Goal: Task Accomplishment & Management: Manage account settings

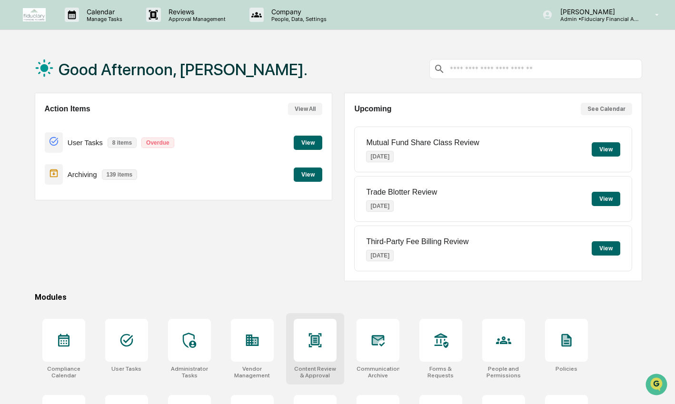
click at [305, 352] on div at bounding box center [315, 340] width 43 height 43
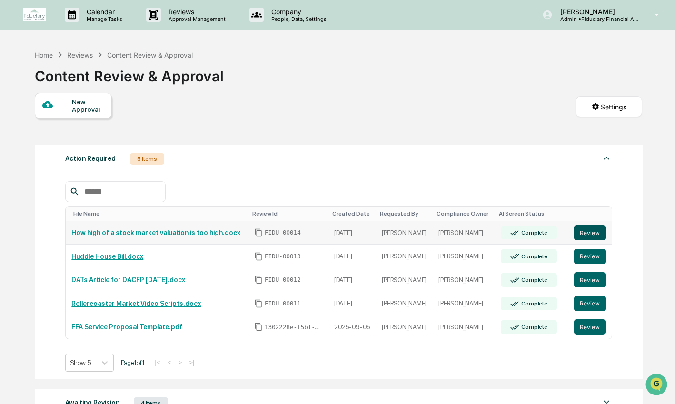
click at [588, 239] on button "Review" at bounding box center [589, 232] width 31 height 15
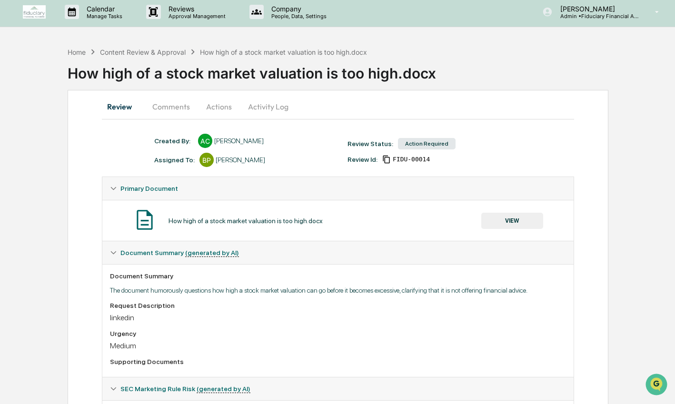
scroll to position [4, 0]
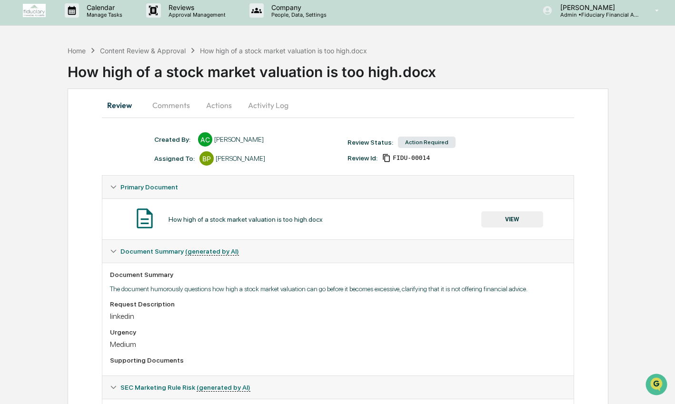
click at [182, 109] on button "Comments" at bounding box center [171, 105] width 53 height 23
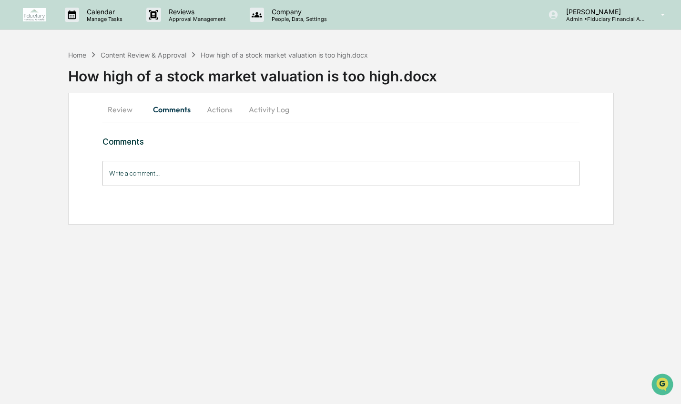
click at [258, 116] on button "Activity Log" at bounding box center [269, 109] width 56 height 23
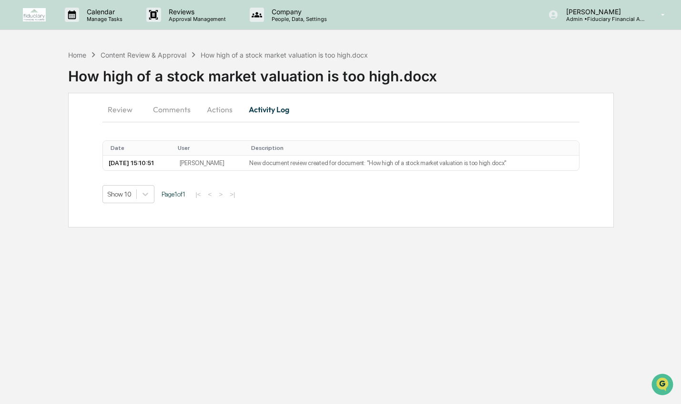
click at [118, 111] on button "Review" at bounding box center [123, 109] width 43 height 23
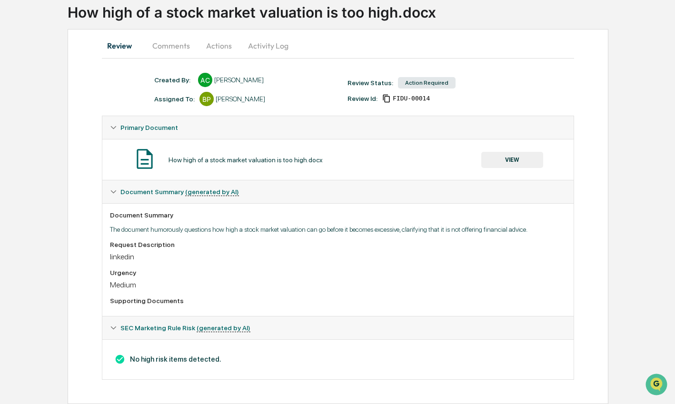
scroll to position [73, 0]
click at [499, 153] on button "VIEW" at bounding box center [513, 160] width 62 height 16
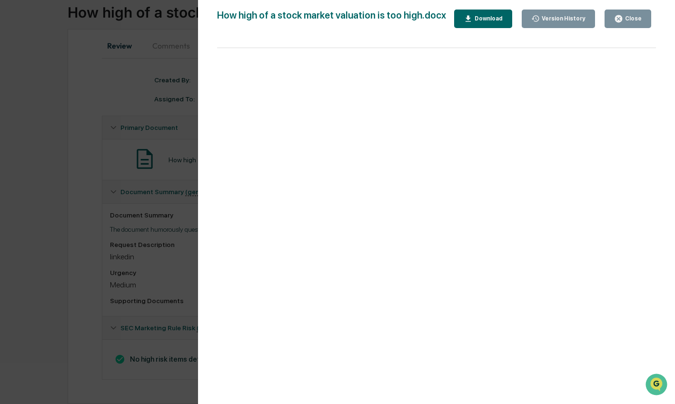
click at [643, 13] on button "Close" at bounding box center [628, 19] width 47 height 19
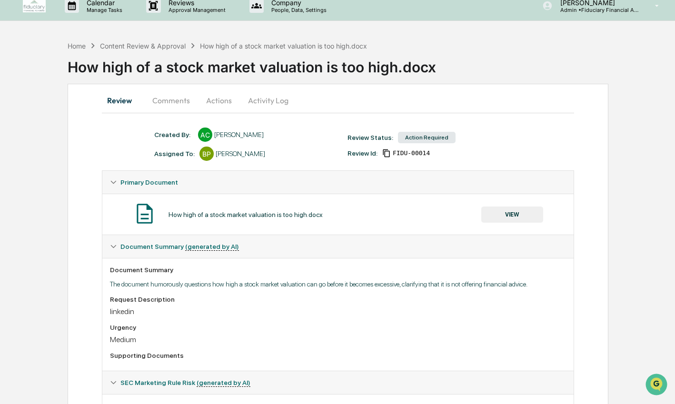
scroll to position [0, 0]
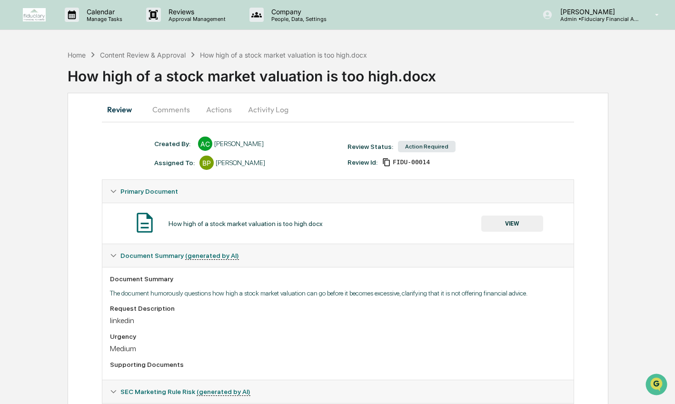
click at [213, 112] on button "Actions" at bounding box center [219, 109] width 43 height 23
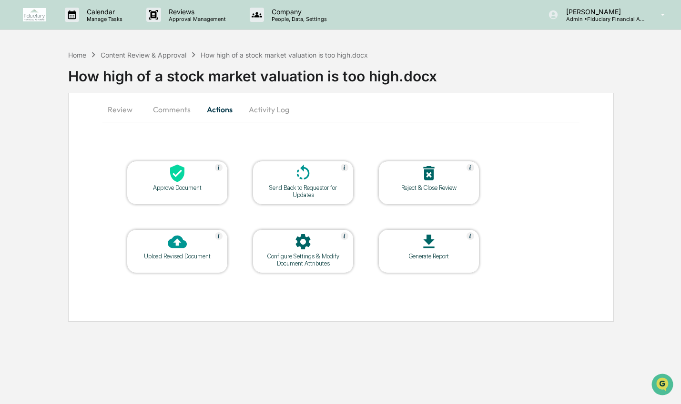
click at [143, 192] on div "Approve Document" at bounding box center [177, 183] width 101 height 44
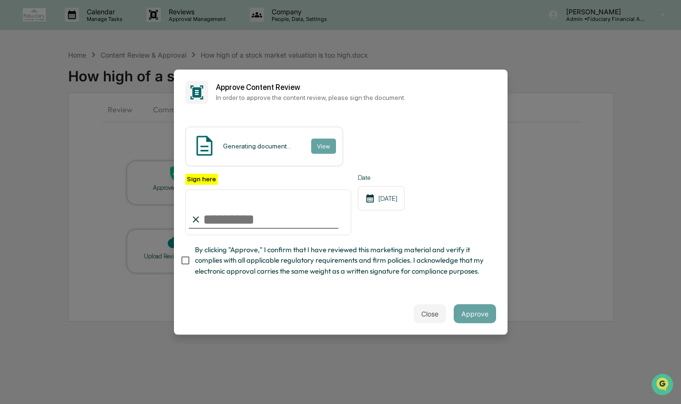
click at [249, 222] on input "Sign here" at bounding box center [268, 213] width 166 height 46
type input "**********"
click at [253, 268] on span "By clicking "Approve," I confirm that I have reviewed this marketing material a…" at bounding box center [341, 261] width 293 height 32
click at [468, 315] on button "Approve" at bounding box center [474, 313] width 42 height 19
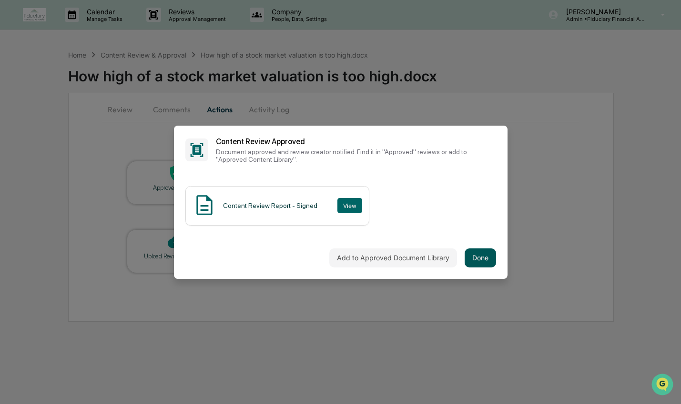
click at [475, 260] on button "Done" at bounding box center [479, 258] width 31 height 19
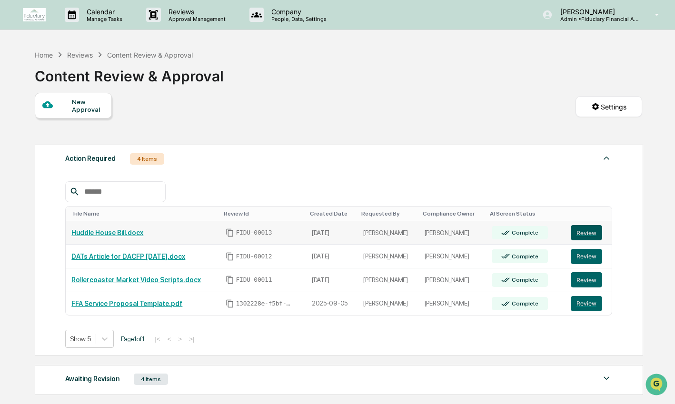
click at [582, 238] on button "Review" at bounding box center [586, 232] width 31 height 15
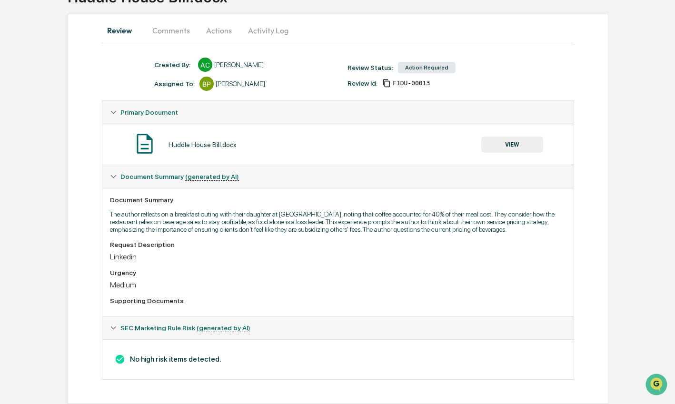
scroll to position [90, 0]
click at [513, 137] on button "VIEW" at bounding box center [513, 145] width 62 height 16
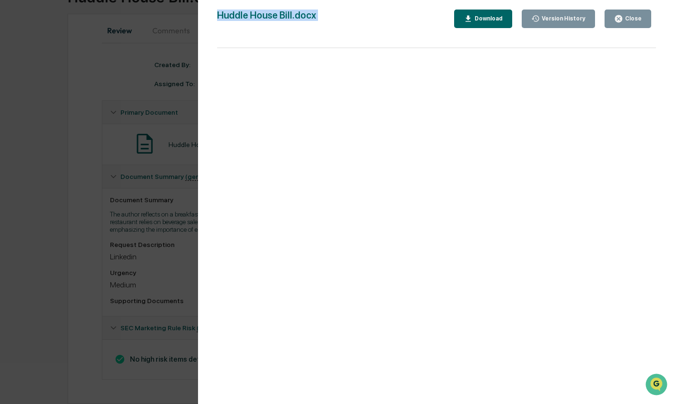
drag, startPoint x: 624, startPoint y: 9, endPoint x: 626, endPoint y: 20, distance: 11.2
click at [624, 10] on div "Version History 09/20/2025, 04:17 PM Andy Cole Huddle House Bill.docx Close Ver…" at bounding box center [436, 211] width 477 height 423
click at [626, 21] on div "Close" at bounding box center [633, 18] width 19 height 7
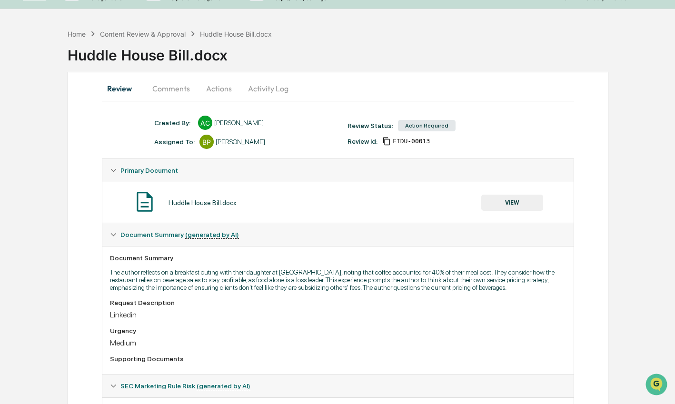
scroll to position [1, 0]
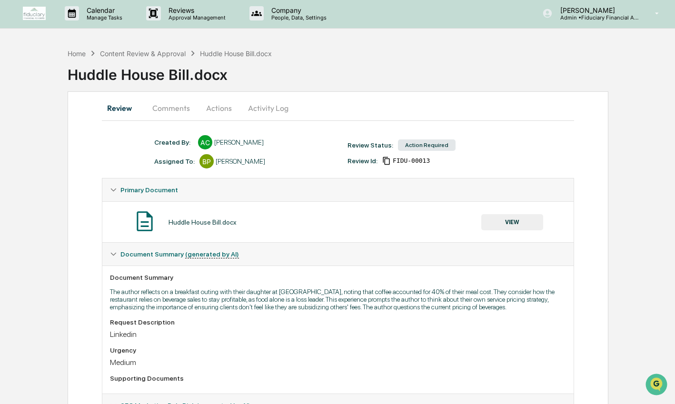
click at [221, 104] on button "Actions" at bounding box center [219, 108] width 43 height 23
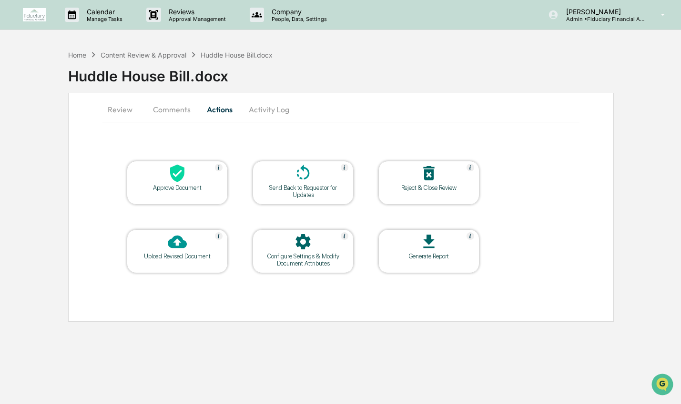
click at [218, 187] on div "Approve Document" at bounding box center [177, 187] width 86 height 7
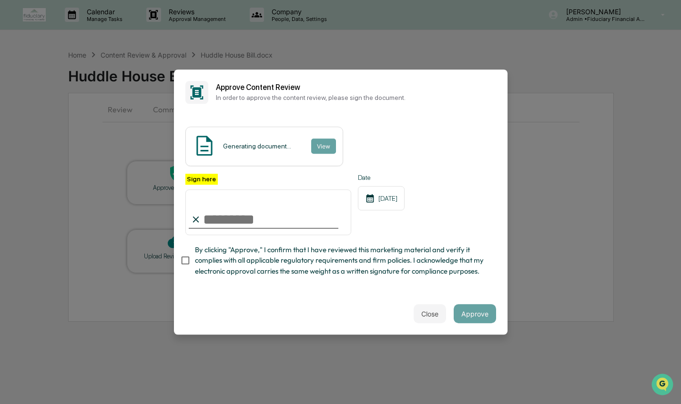
click at [274, 215] on input "Sign here" at bounding box center [268, 213] width 166 height 46
type input "**********"
click at [255, 255] on span "By clicking "Approve," I confirm that I have reviewed this marketing material a…" at bounding box center [341, 261] width 293 height 32
click at [490, 297] on div "Close Approve" at bounding box center [340, 314] width 333 height 42
click at [477, 314] on button "Approve" at bounding box center [474, 313] width 42 height 19
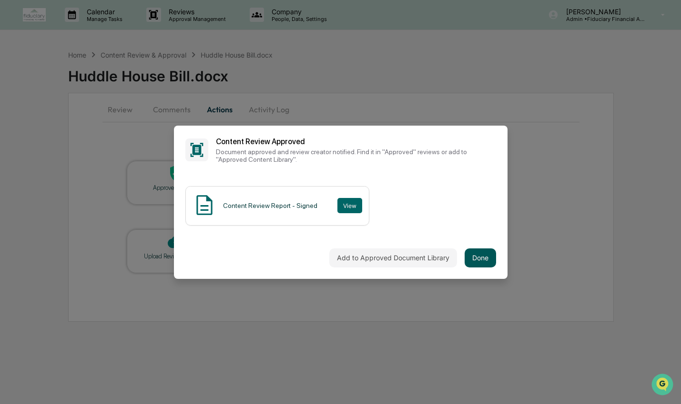
click at [477, 260] on button "Done" at bounding box center [479, 258] width 31 height 19
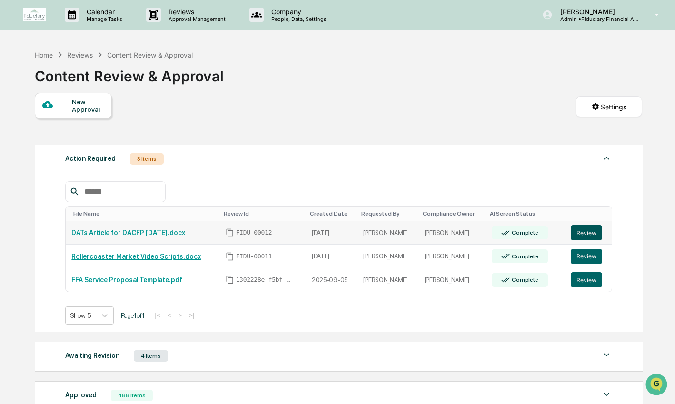
click at [580, 236] on button "Review" at bounding box center [586, 232] width 31 height 15
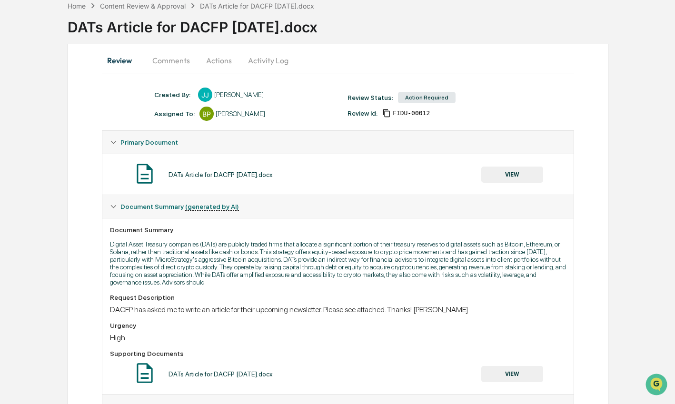
scroll to position [42, 0]
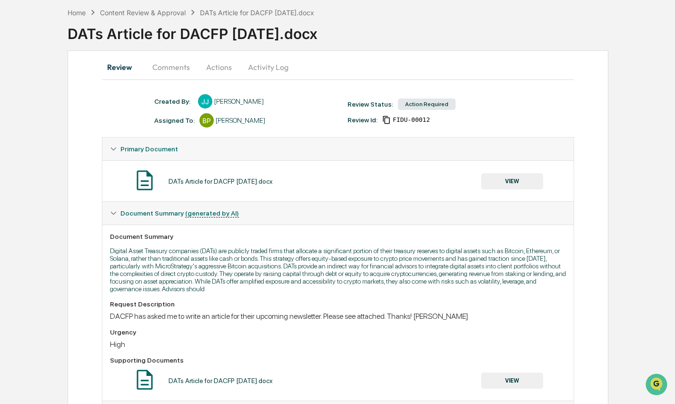
click at [504, 182] on button "VIEW" at bounding box center [513, 181] width 62 height 16
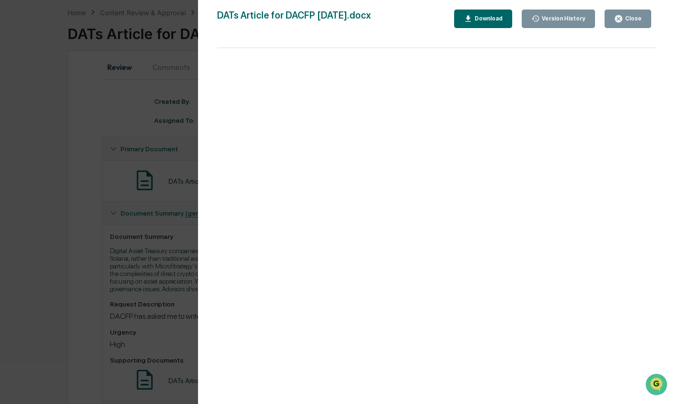
click at [488, 24] on button "Download" at bounding box center [483, 19] width 58 height 19
click at [624, 19] on div "Close" at bounding box center [633, 18] width 19 height 7
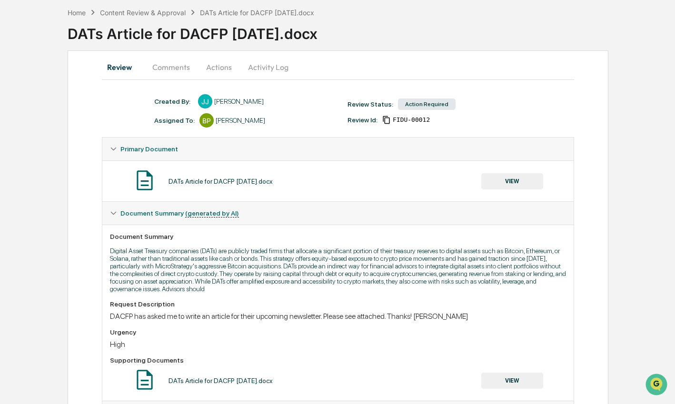
click at [176, 65] on button "Comments" at bounding box center [171, 67] width 53 height 23
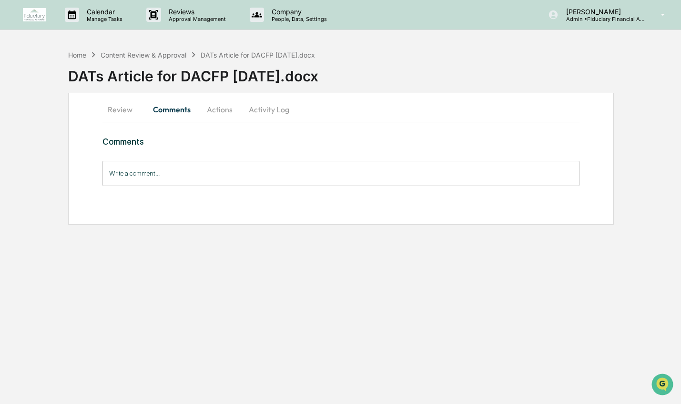
click at [213, 112] on button "Actions" at bounding box center [219, 109] width 43 height 23
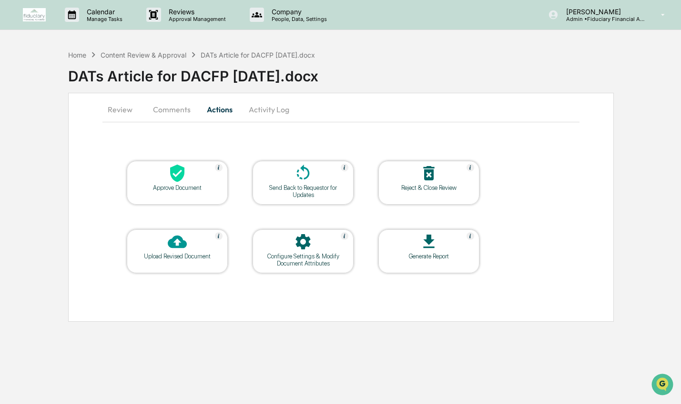
click at [168, 258] on div "Upload Revised Document" at bounding box center [177, 256] width 86 height 7
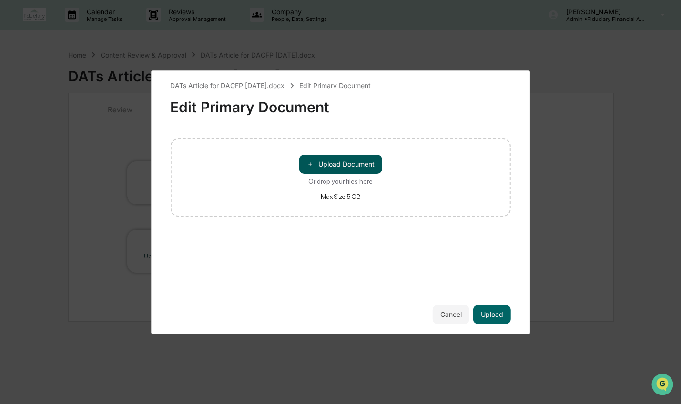
click at [336, 169] on button "＋ Upload Document" at bounding box center [340, 164] width 83 height 19
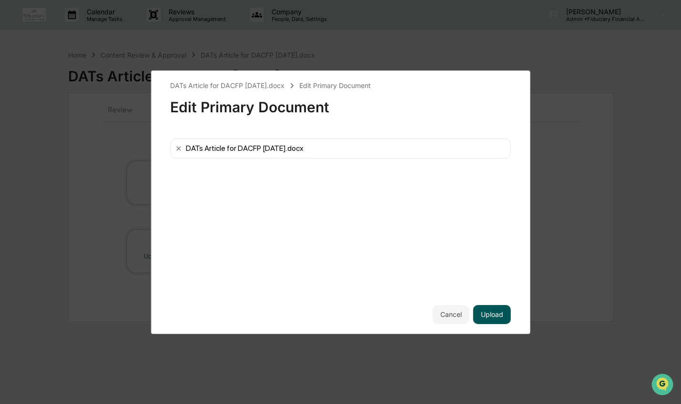
click at [494, 315] on button "Upload" at bounding box center [492, 314] width 38 height 19
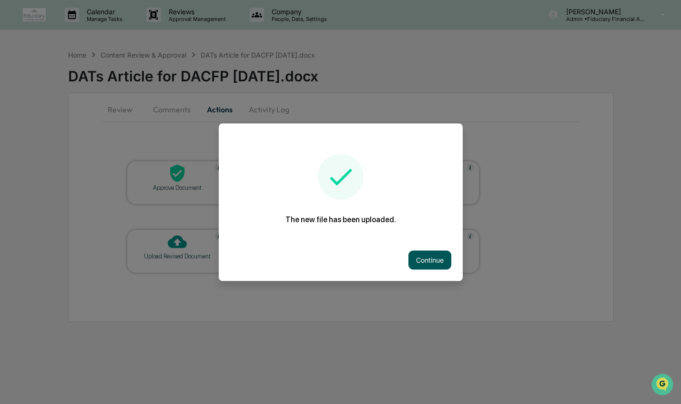
click at [432, 267] on button "Continue" at bounding box center [429, 260] width 43 height 19
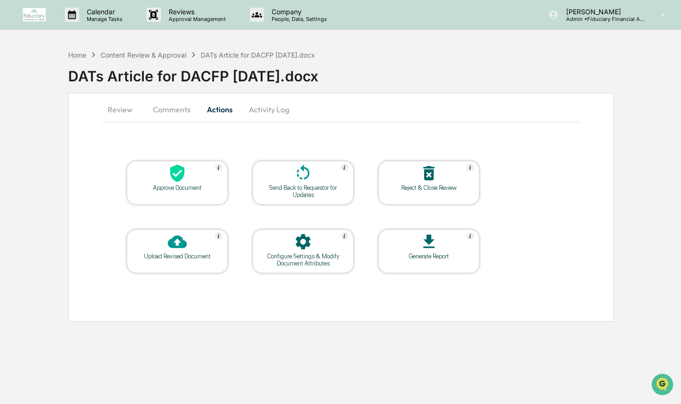
click at [121, 108] on button "Review" at bounding box center [123, 109] width 43 height 23
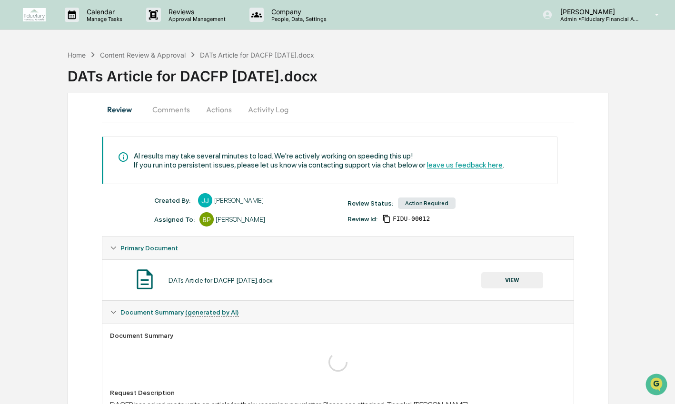
click at [227, 110] on button "Actions" at bounding box center [219, 109] width 43 height 23
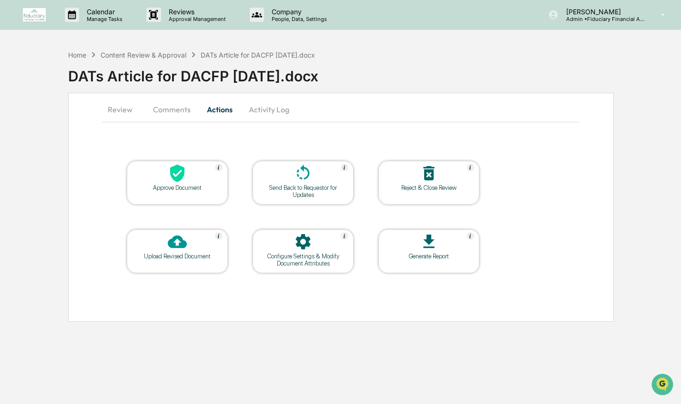
click at [301, 191] on div "Send Back to Requestor for Updates" at bounding box center [303, 191] width 86 height 14
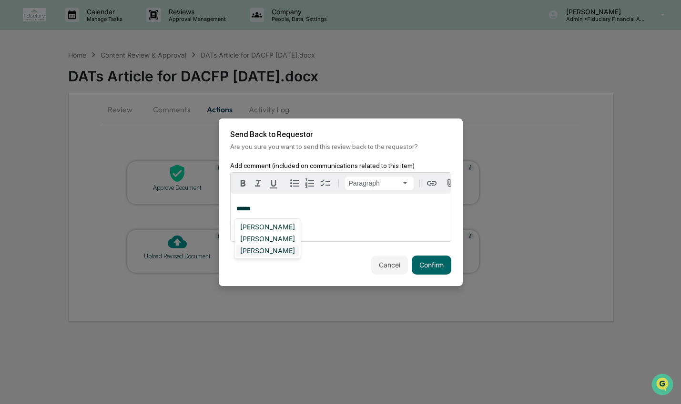
click at [279, 253] on div "[PERSON_NAME]" at bounding box center [267, 251] width 62 height 12
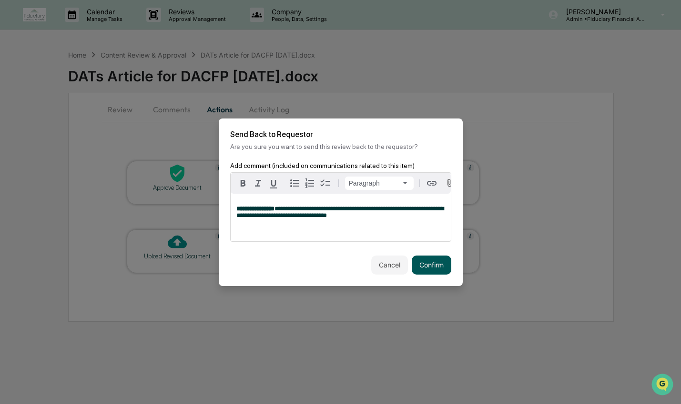
click at [430, 265] on button "Confirm" at bounding box center [432, 265] width 40 height 19
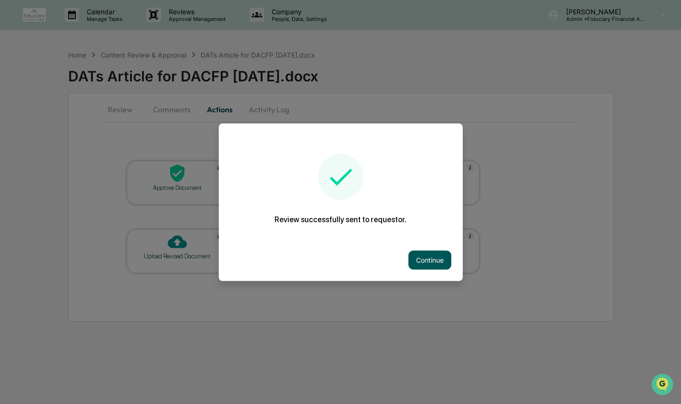
click at [433, 257] on button "Continue" at bounding box center [429, 260] width 43 height 19
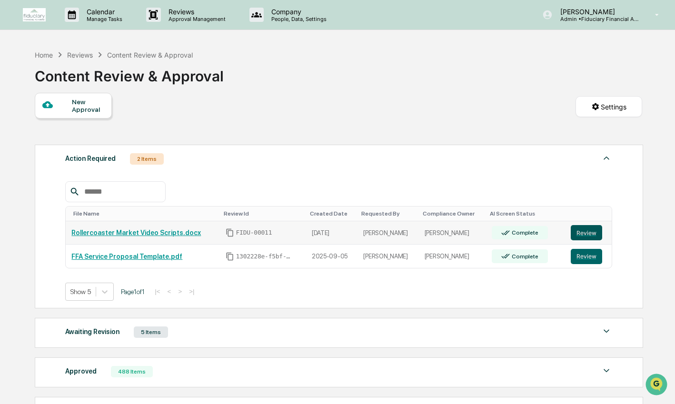
click at [591, 235] on button "Review" at bounding box center [586, 232] width 31 height 15
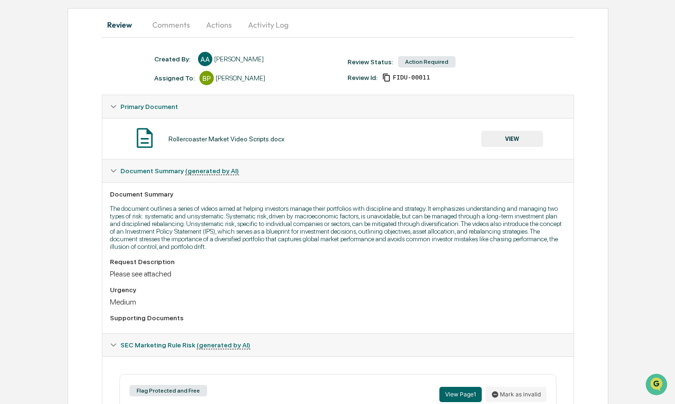
scroll to position [33, 0]
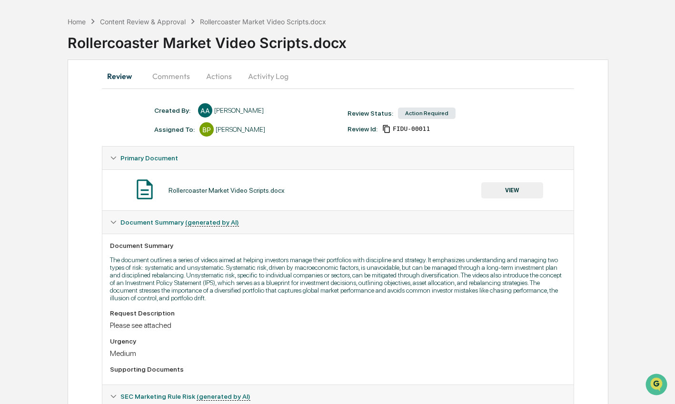
click at [514, 197] on button "VIEW" at bounding box center [513, 190] width 62 height 16
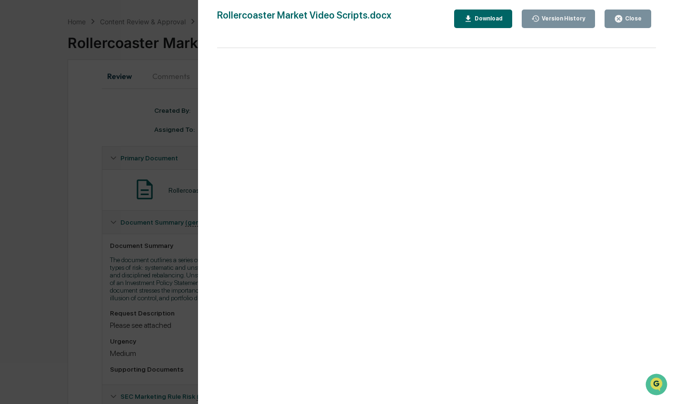
click at [484, 20] on div "Download" at bounding box center [488, 18] width 30 height 7
click at [103, 225] on div "Version History 09/18/2025, 08:54 PM Andrew Van Alstyne Rollercoaster Market Vi…" at bounding box center [337, 202] width 675 height 404
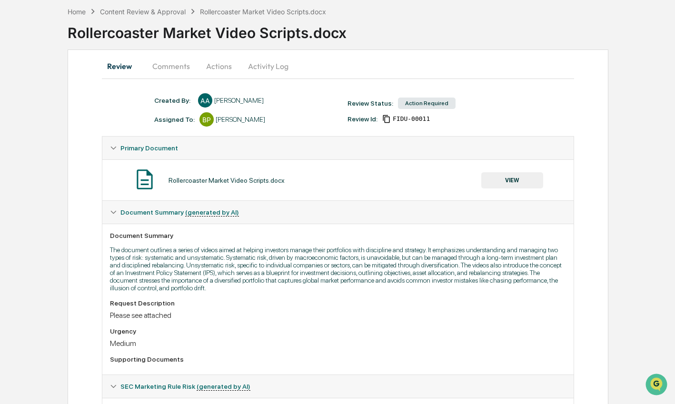
scroll to position [35, 0]
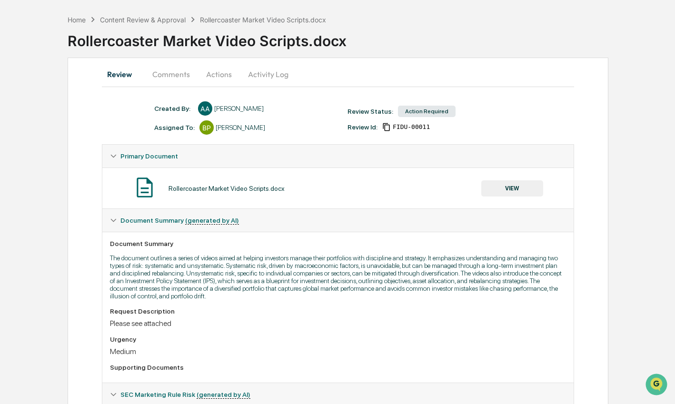
click at [227, 78] on button "Actions" at bounding box center [219, 74] width 43 height 23
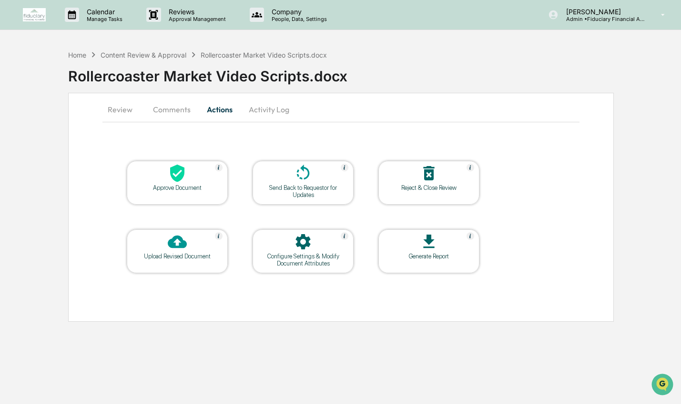
click at [181, 251] on div at bounding box center [177, 242] width 95 height 20
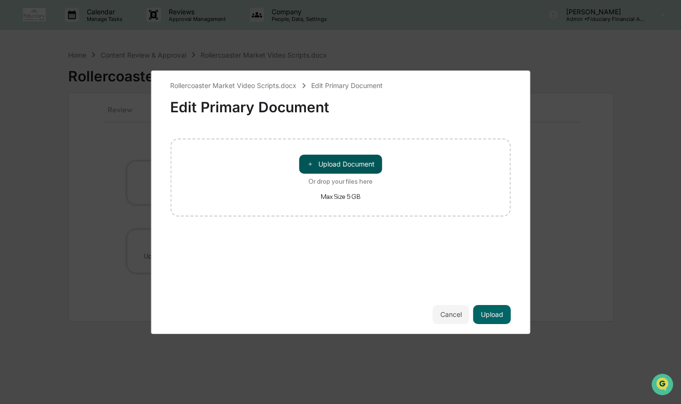
click at [321, 161] on button "＋ Upload Document" at bounding box center [340, 164] width 83 height 19
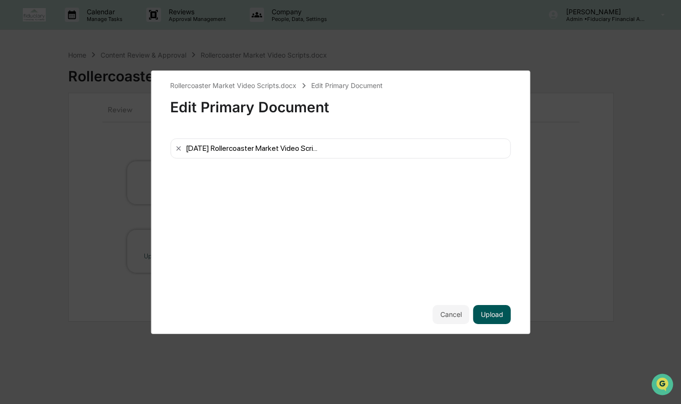
click at [509, 312] on button "Upload" at bounding box center [492, 314] width 38 height 19
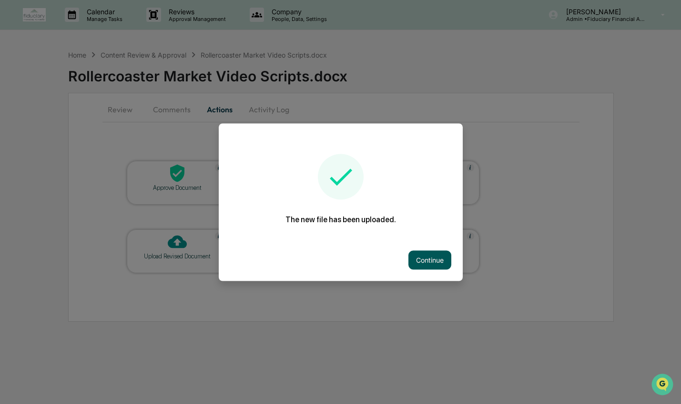
click at [432, 257] on button "Continue" at bounding box center [429, 260] width 43 height 19
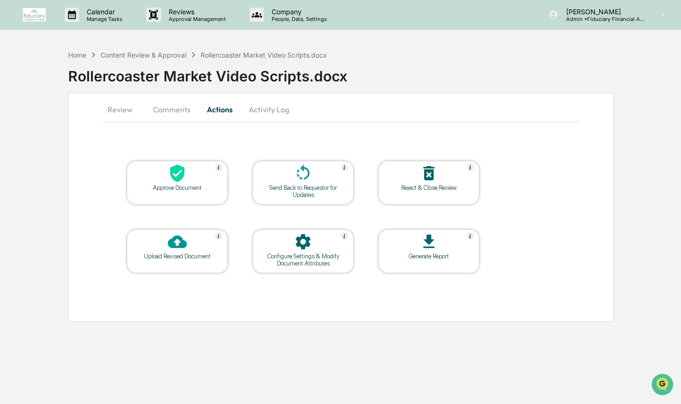
click at [297, 190] on div "Send Back to Requestor for Updates" at bounding box center [303, 191] width 86 height 14
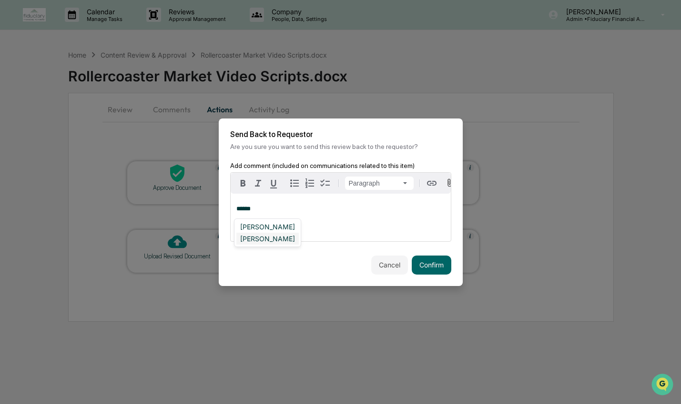
click at [265, 244] on div "Andrew Van Alstyne" at bounding box center [267, 239] width 62 height 12
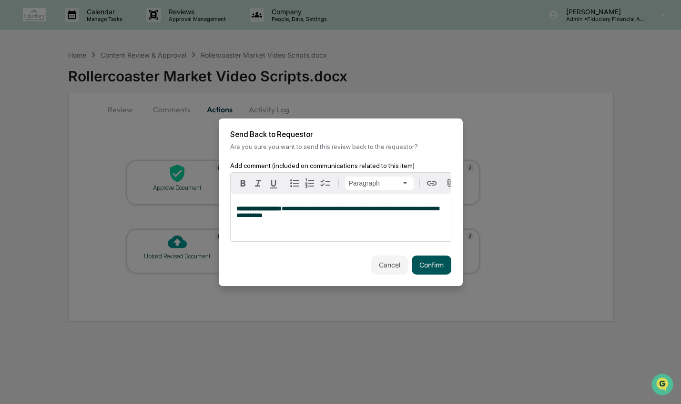
click at [437, 271] on button "Confirm" at bounding box center [432, 265] width 40 height 19
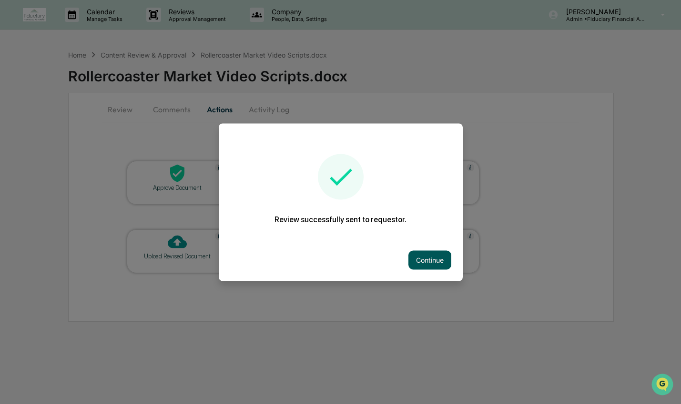
click at [422, 258] on button "Continue" at bounding box center [429, 260] width 43 height 19
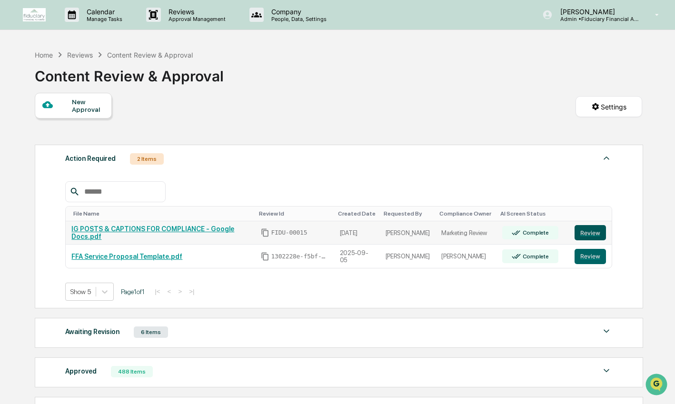
click at [595, 234] on button "Review" at bounding box center [590, 232] width 31 height 15
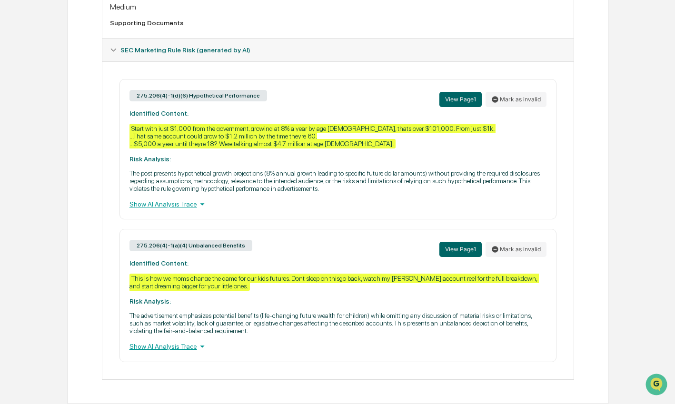
scroll to position [52, 0]
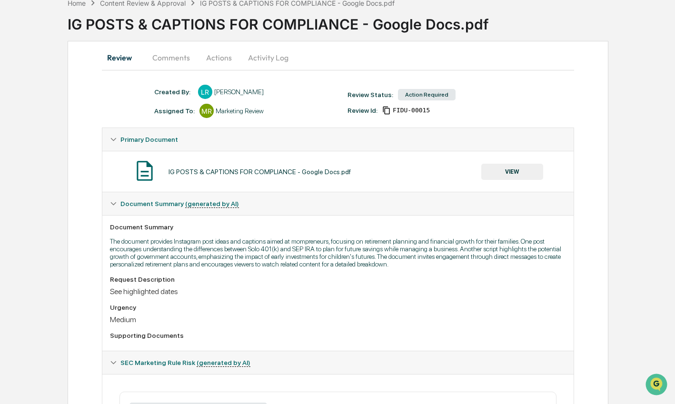
click at [532, 175] on button "VIEW" at bounding box center [513, 172] width 62 height 16
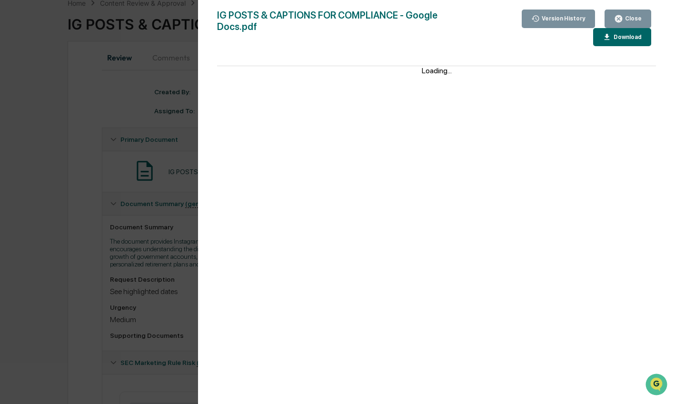
click at [623, 37] on div "Download" at bounding box center [627, 37] width 30 height 7
click at [163, 196] on div "Version History [DATE] 08:05 PM [PERSON_NAME] IG POSTS & CAPTIONS FOR COMPLIANC…" at bounding box center [337, 202] width 675 height 404
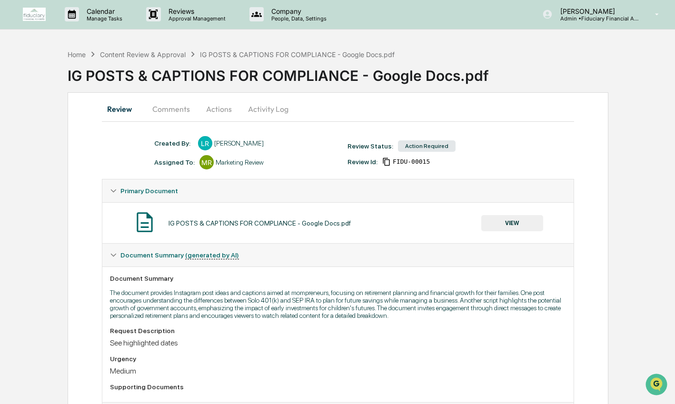
scroll to position [0, 0]
click at [86, 60] on div "Home Content Review & Approval IG POSTS & CAPTIONS FOR COMPLIANCE - Google Docs…" at bounding box center [232, 55] width 328 height 10
click at [81, 56] on div "Home" at bounding box center [77, 55] width 18 height 8
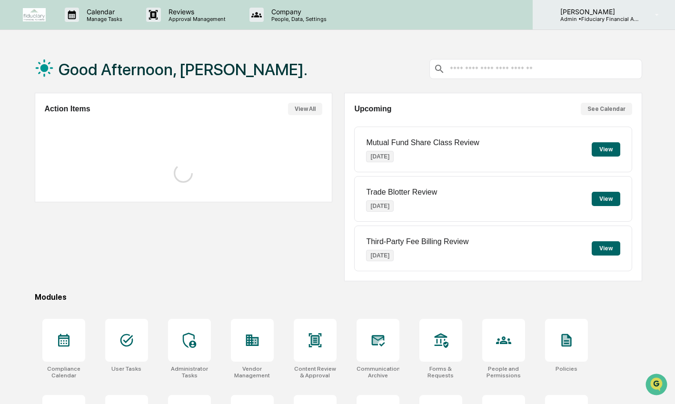
click at [622, 21] on p "Admin • Fiduciary Financial Advisors" at bounding box center [597, 19] width 89 height 7
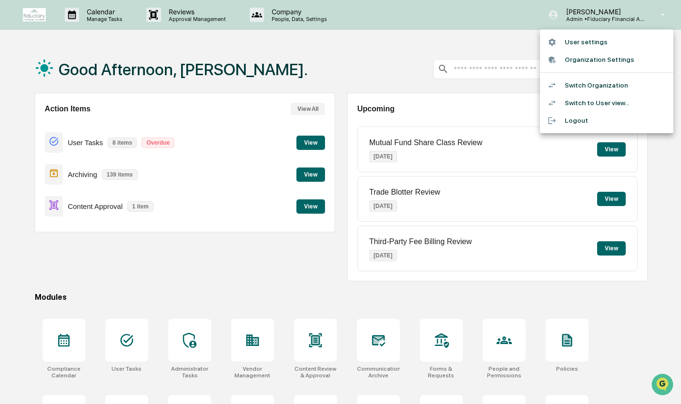
click at [620, 93] on li "Switch Organization" at bounding box center [606, 86] width 133 height 18
